Goal: Check status: Check status

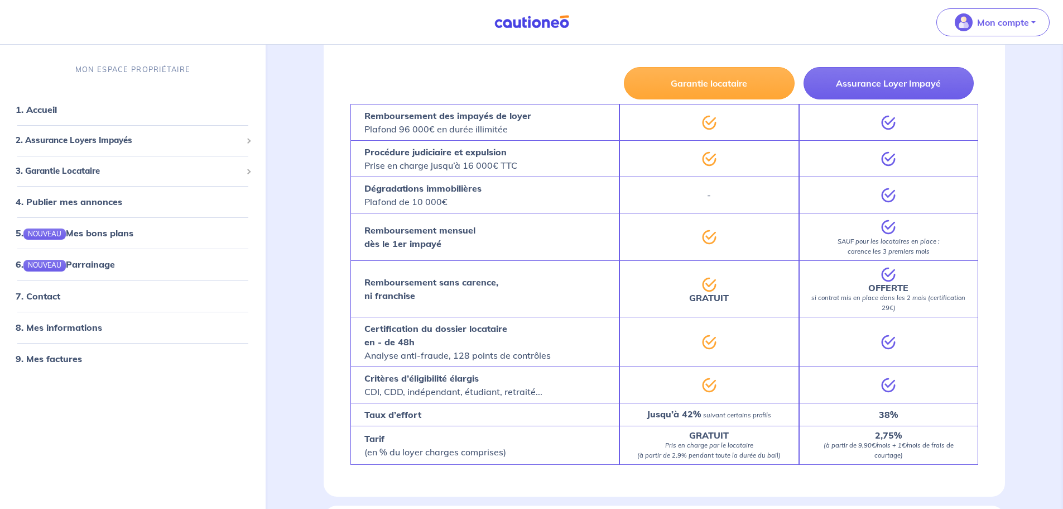
scroll to position [893, 0]
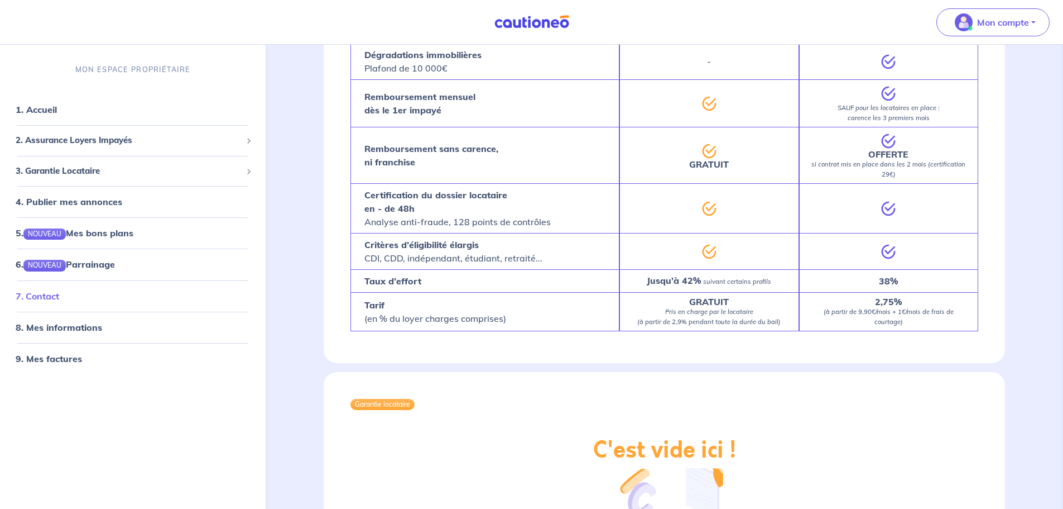
click at [59, 295] on link "7. Contact" at bounding box center [38, 295] width 44 height 11
click at [114, 176] on span "3. Garantie Locataire" at bounding box center [129, 171] width 226 height 13
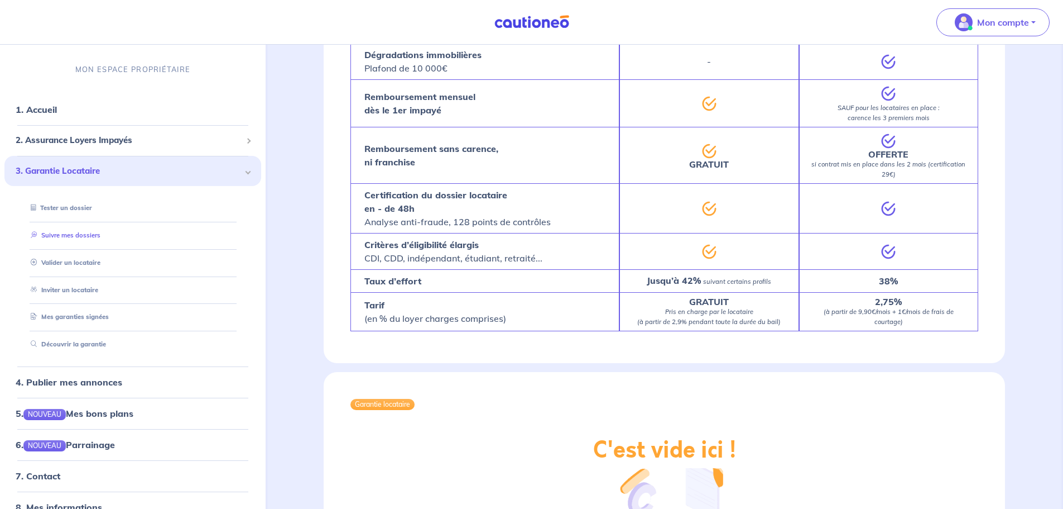
click at [100, 231] on link "Suivre mes dossiers" at bounding box center [63, 235] width 74 height 8
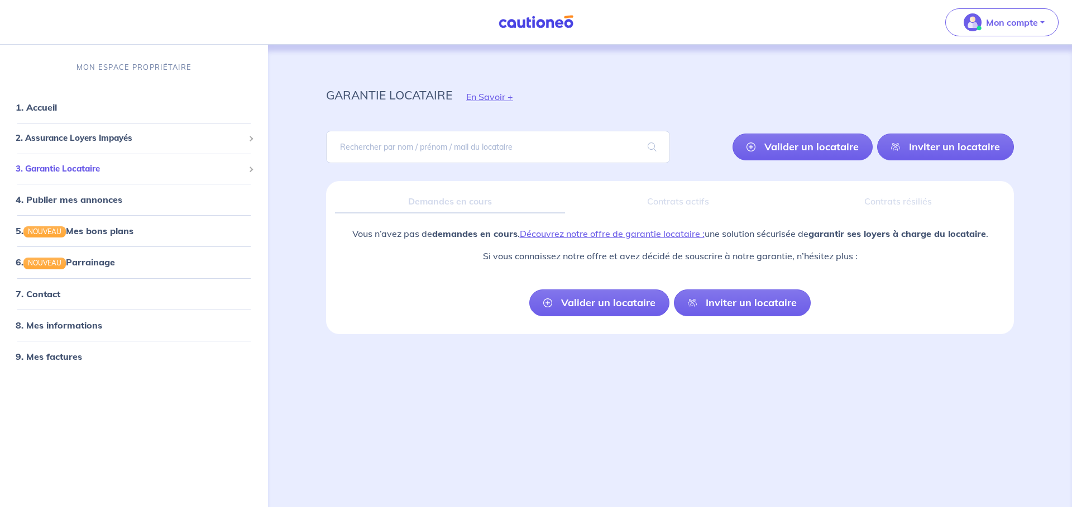
click at [245, 167] on div "3. Garantie Locataire" at bounding box center [133, 169] width 259 height 22
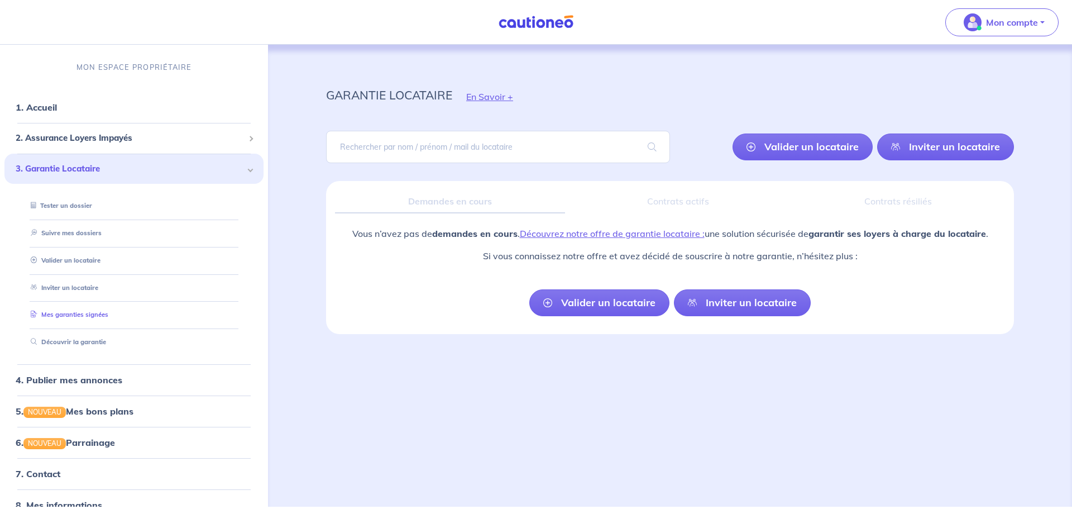
click at [108, 310] on link "Mes garanties signées" at bounding box center [67, 314] width 82 height 8
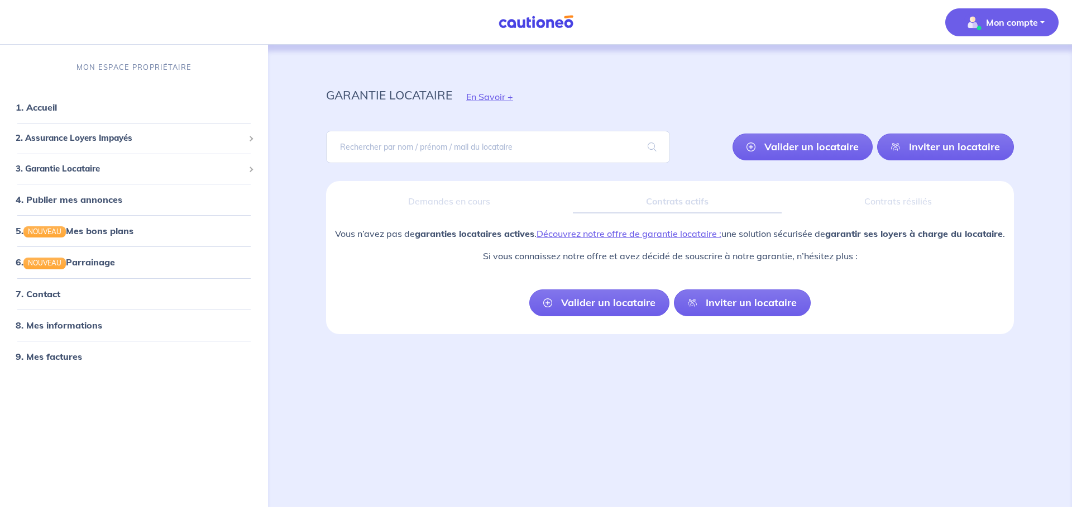
click at [1015, 20] on p "Mon compte" at bounding box center [1012, 22] width 52 height 13
click at [876, 105] on div "garantie locataire En Savoir +" at bounding box center [669, 96] width 741 height 50
click at [204, 146] on div "2. Assurance Loyers Impayés" at bounding box center [133, 138] width 259 height 22
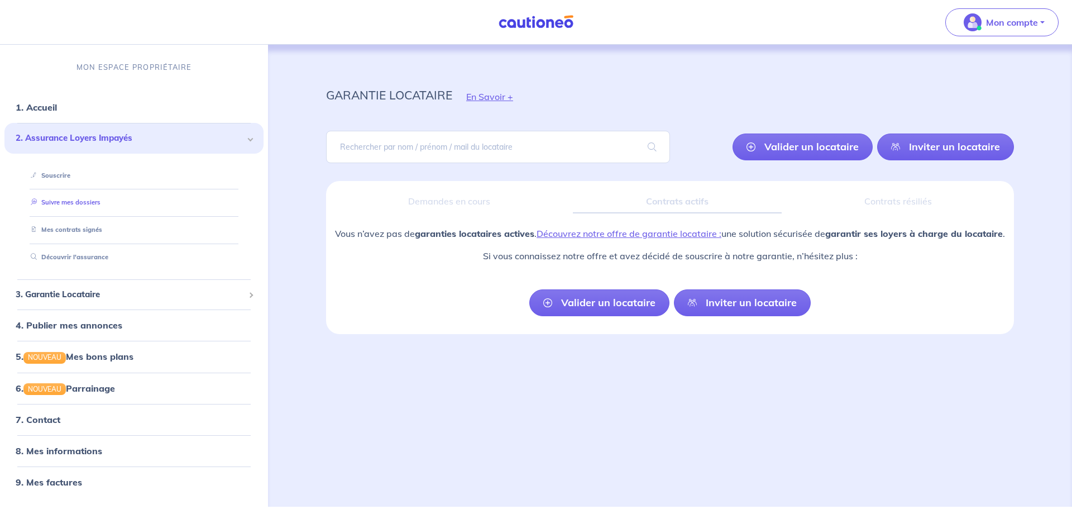
click at [100, 207] on link "Suivre mes dossiers" at bounding box center [63, 203] width 74 height 8
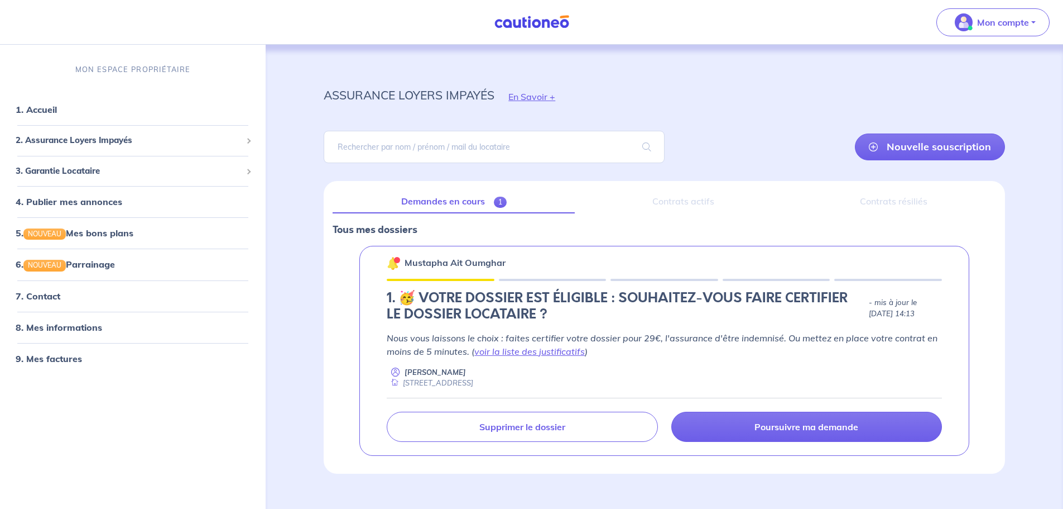
scroll to position [18, 0]
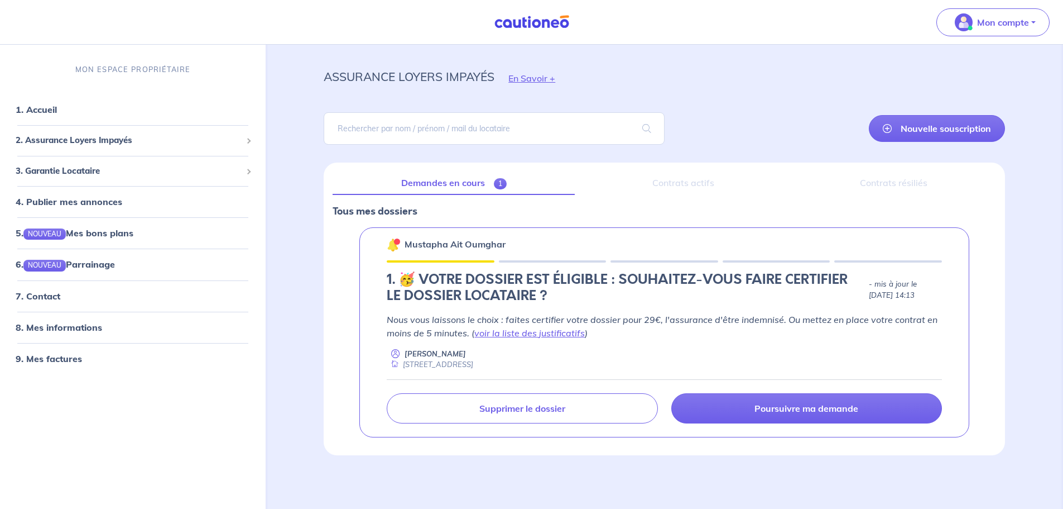
click at [692, 186] on div "Contrats actifs" at bounding box center [683, 182] width 199 height 23
click at [51, 104] on link "1. Accueil" at bounding box center [36, 109] width 41 height 11
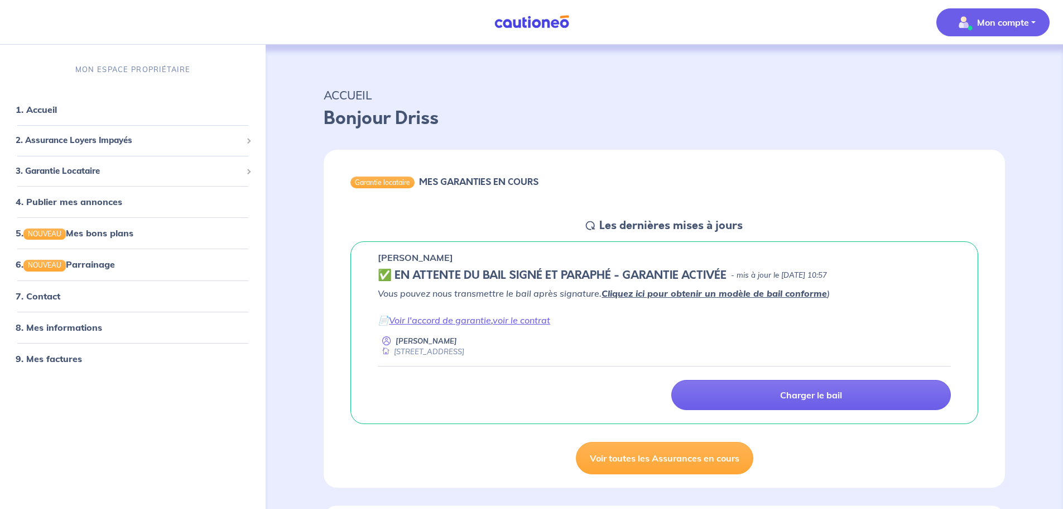
click at [1012, 17] on p "Mon compte" at bounding box center [1003, 22] width 52 height 13
click at [568, 135] on div "Bonjour Driss" at bounding box center [665, 123] width 682 height 36
